Goal: Task Accomplishment & Management: Use online tool/utility

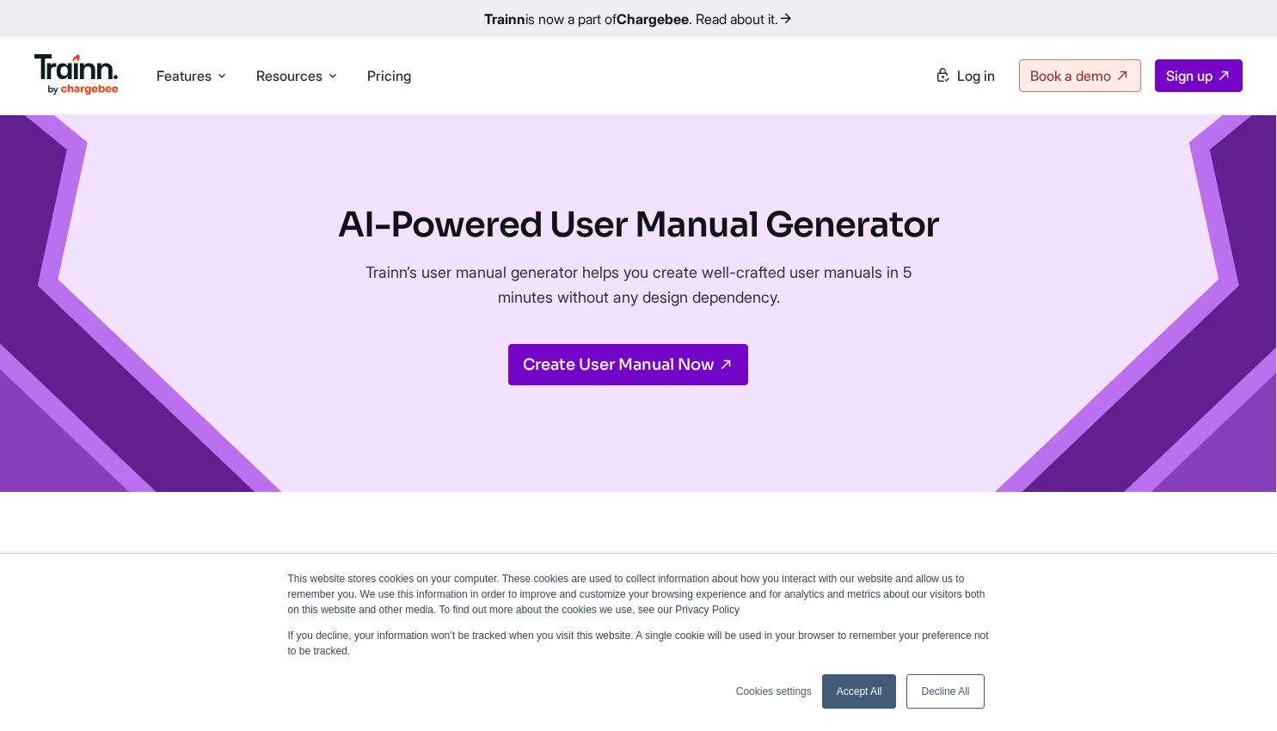
click at [931, 619] on link "Decline All" at bounding box center [945, 691] width 77 height 34
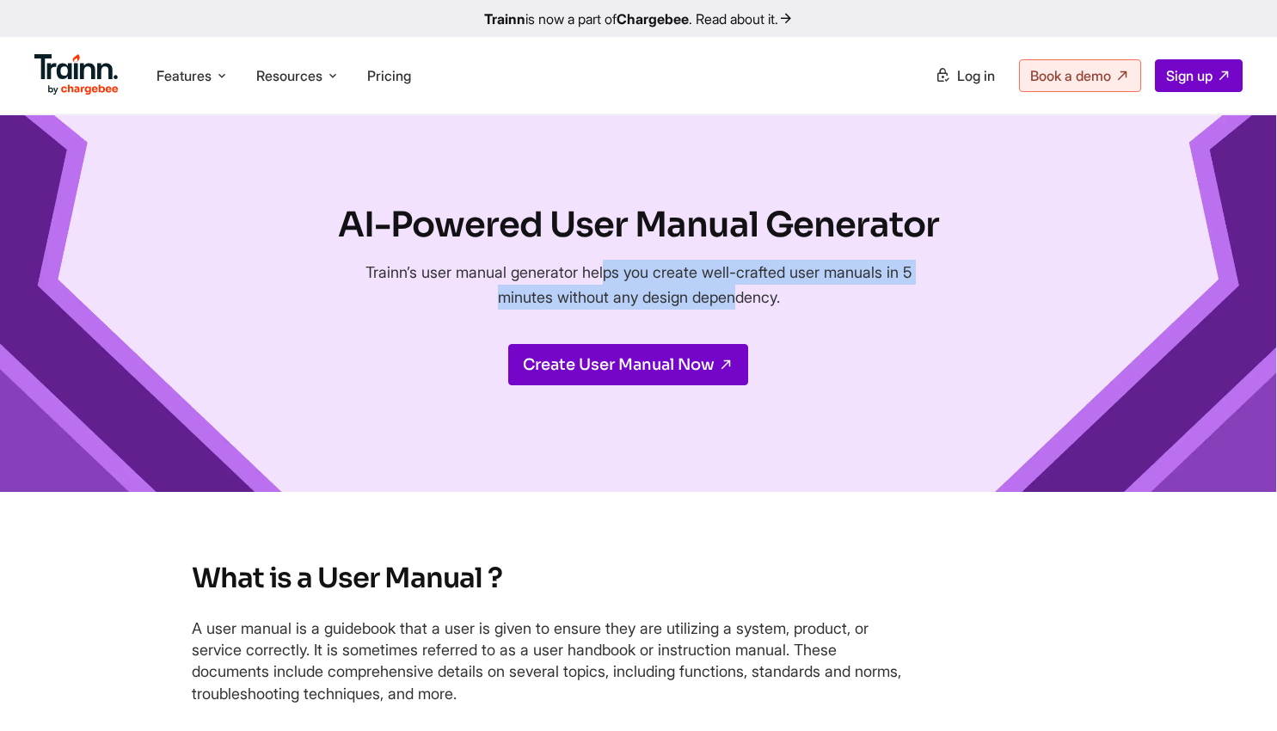
drag, startPoint x: 482, startPoint y: 268, endPoint x: 615, endPoint y: 305, distance: 138.4
click at [615, 305] on p "Trainn’s user manual generator helps you create well-crafted user manuals in 5 …" at bounding box center [639, 285] width 576 height 50
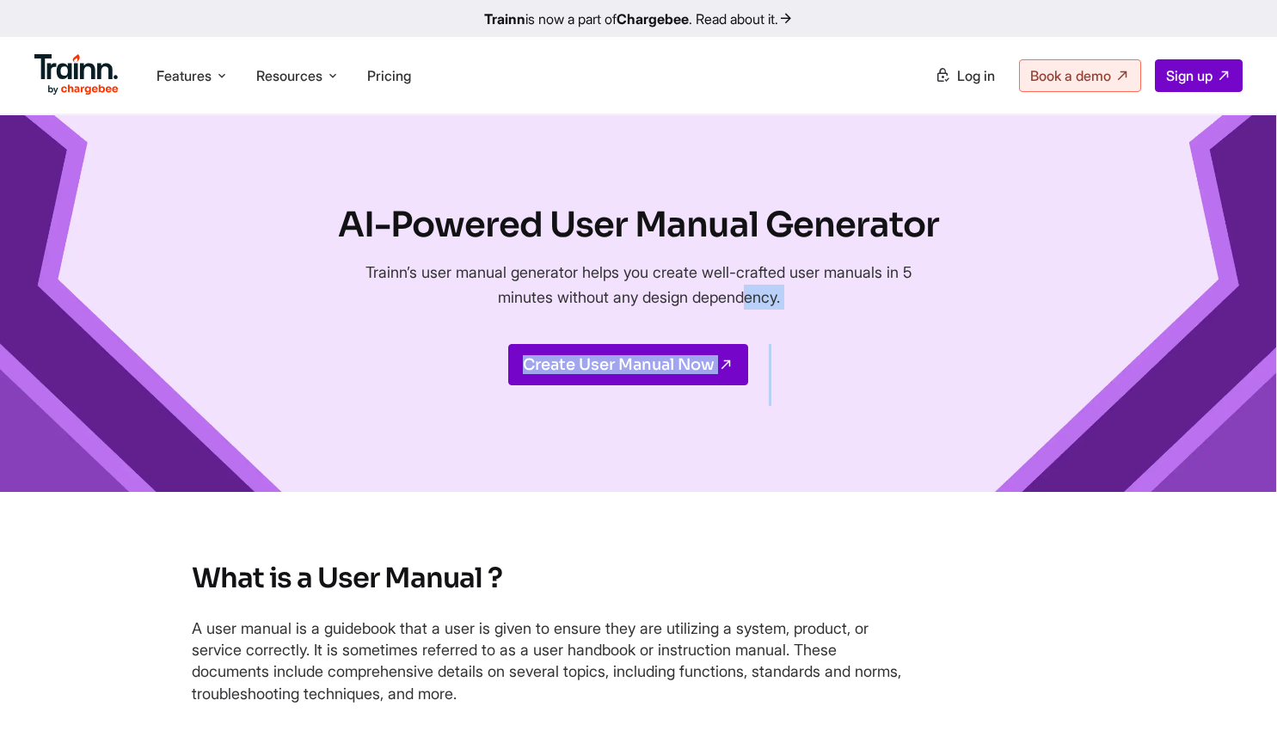
drag, startPoint x: 615, startPoint y: 305, endPoint x: 783, endPoint y: 323, distance: 168.7
click at [783, 323] on div "AI-Powered User Manual Generator Trainn’s user manual generator helps you creat…" at bounding box center [638, 303] width 601 height 205
drag, startPoint x: 786, startPoint y: 317, endPoint x: 438, endPoint y: 266, distance: 352.1
click at [438, 266] on div "AI-Powered User Manual Generator Trainn’s user manual generator helps you creat…" at bounding box center [638, 303] width 601 height 205
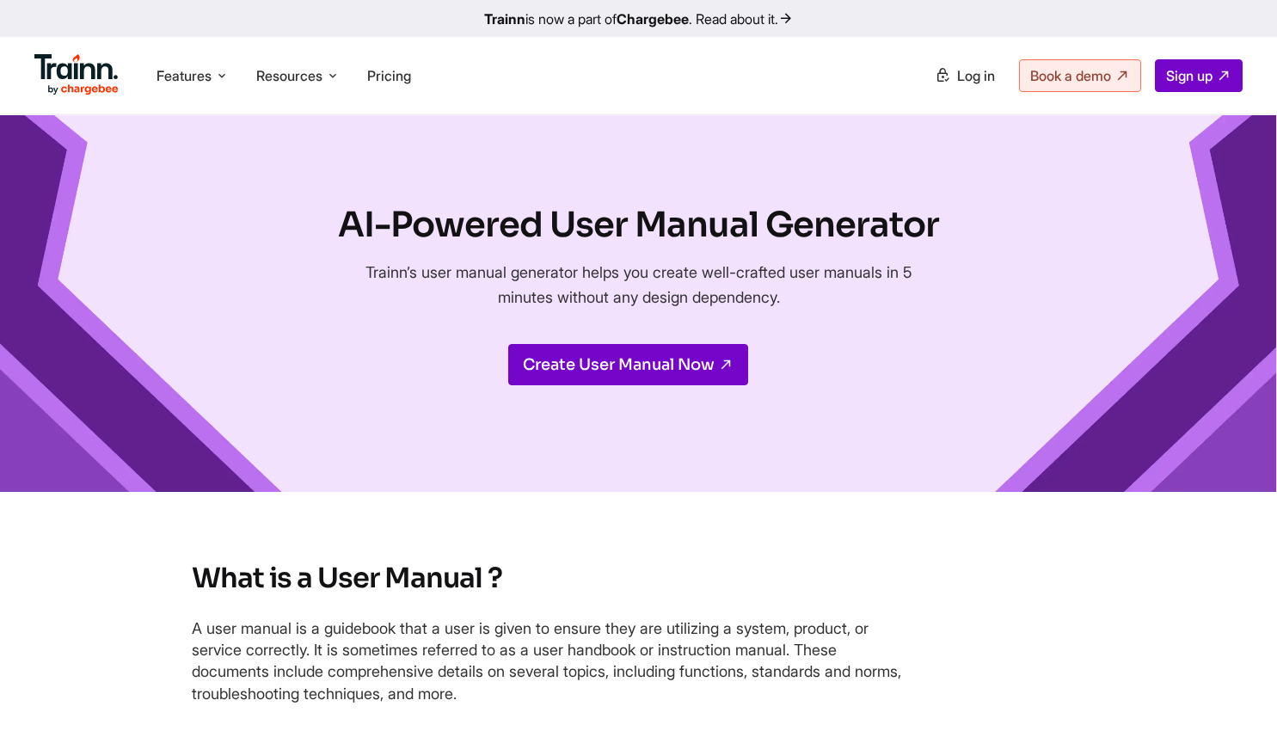
click at [438, 266] on p "Trainn’s user manual generator helps you create well-crafted user manuals in 5 …" at bounding box center [639, 285] width 576 height 50
click at [654, 578] on h2 "What is a User Manual ?" at bounding box center [639, 579] width 895 height 36
click at [627, 360] on link "Create User Manual Now" at bounding box center [628, 364] width 240 height 41
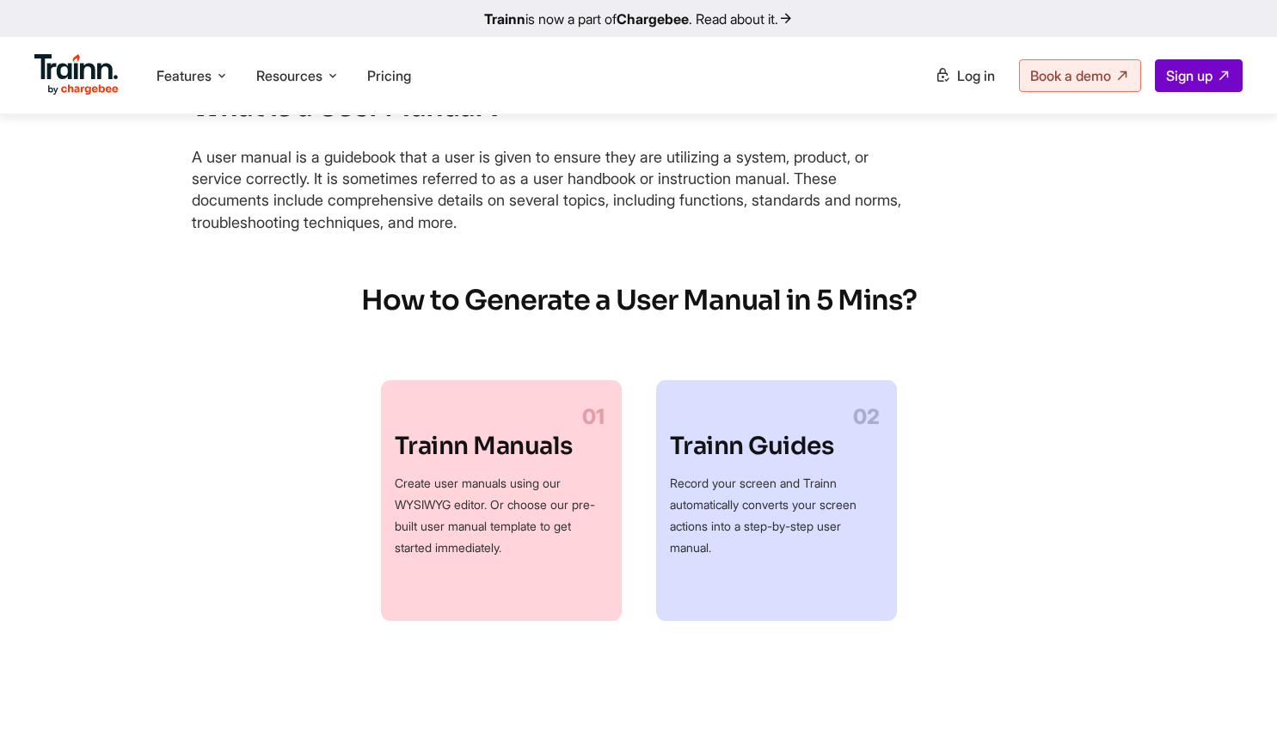
scroll to position [473, 0]
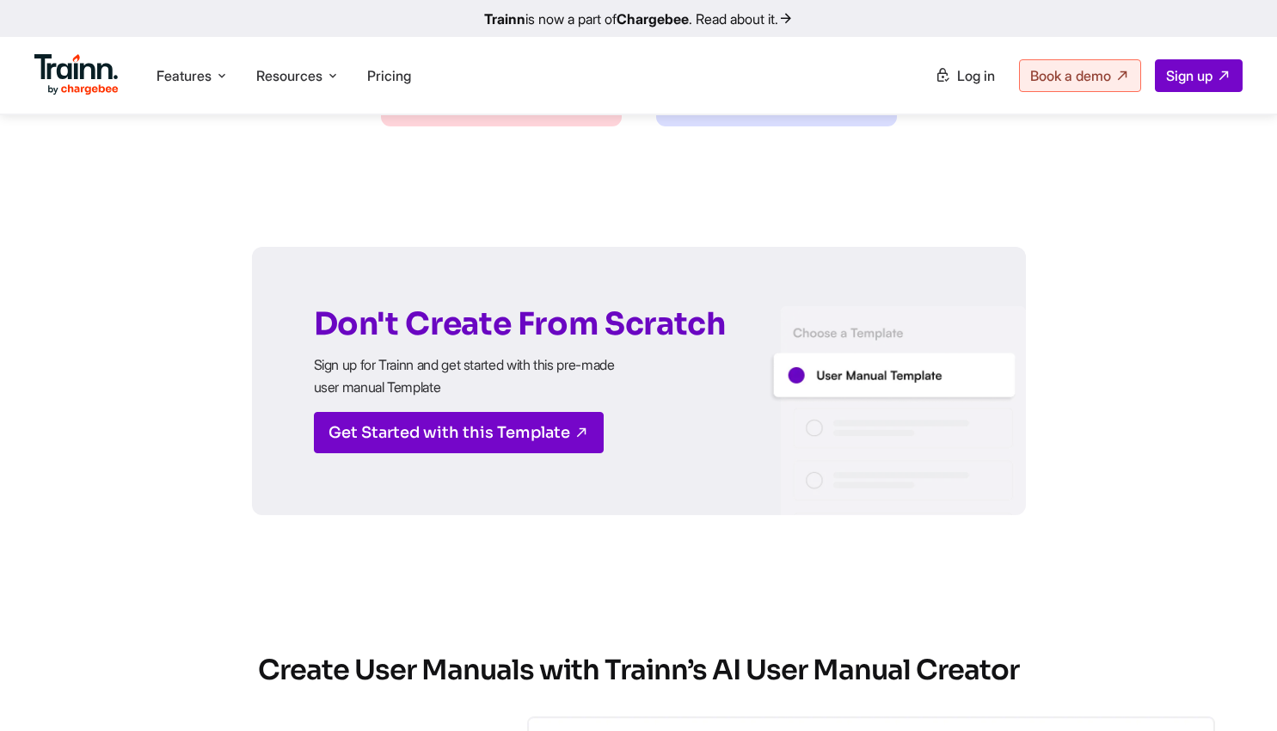
scroll to position [966, 0]
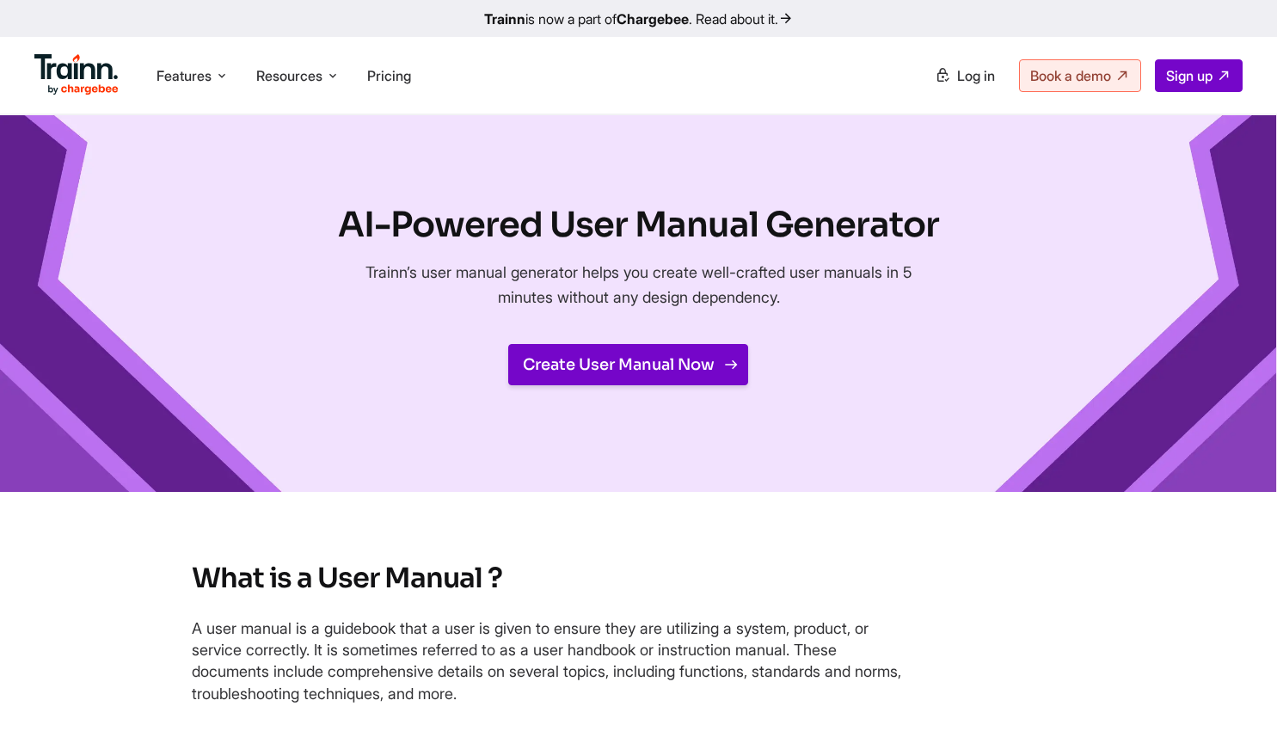
click at [700, 352] on link "Create User Manual Now" at bounding box center [628, 364] width 240 height 41
